Goal: Task Accomplishment & Management: Complete application form

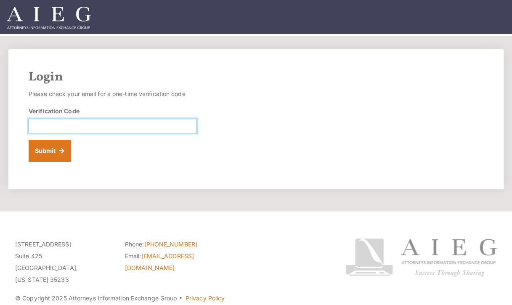
click at [37, 127] on input "Verification Code" at bounding box center [113, 126] width 168 height 14
type input "603056"
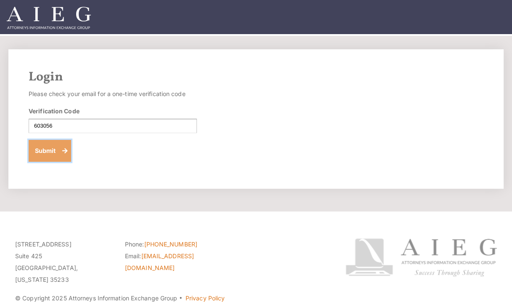
click at [49, 149] on button "Submit" at bounding box center [50, 151] width 43 height 22
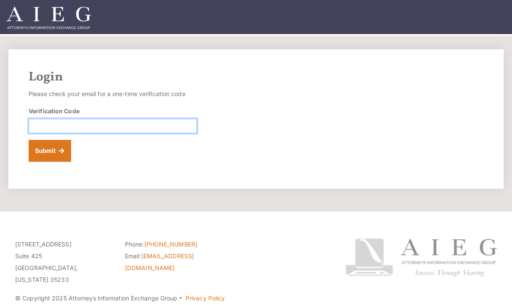
click at [37, 123] on input "Verification Code" at bounding box center [113, 126] width 168 height 14
type input "569538"
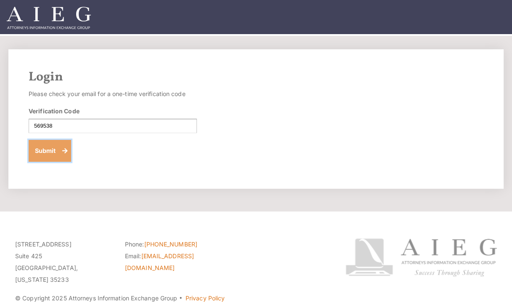
click at [42, 150] on button "Submit" at bounding box center [50, 151] width 43 height 22
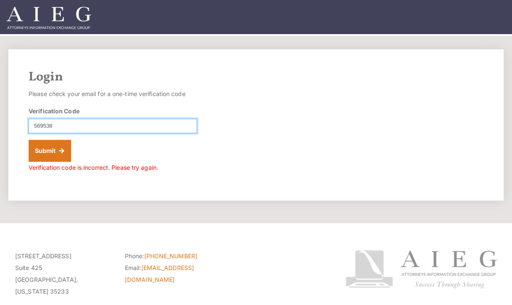
click at [58, 125] on input "569538" at bounding box center [113, 126] width 168 height 14
type input "5"
type input "569538"
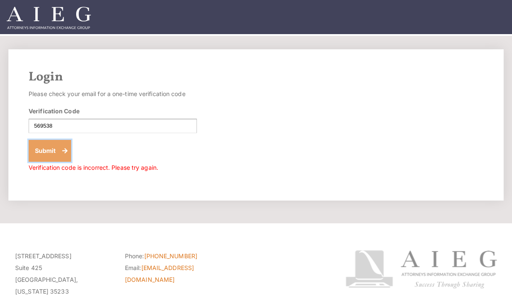
click at [52, 151] on button "Submit" at bounding box center [50, 151] width 43 height 22
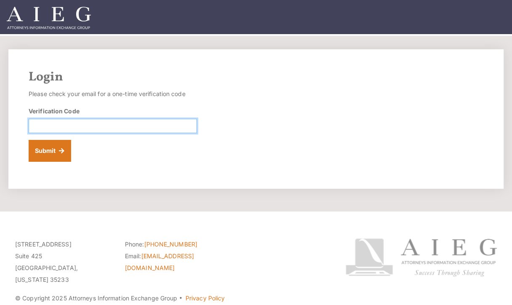
click at [32, 127] on input "Verification Code" at bounding box center [113, 126] width 168 height 14
type input "845227"
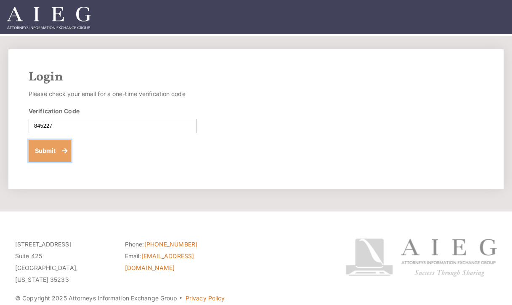
click at [45, 150] on button "Submit" at bounding box center [50, 151] width 43 height 22
